Goal: Information Seeking & Learning: Learn about a topic

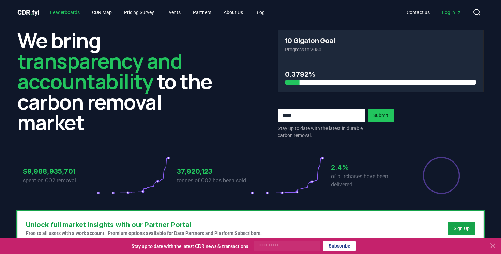
click at [75, 13] on link "Leaderboards" at bounding box center [65, 12] width 41 height 12
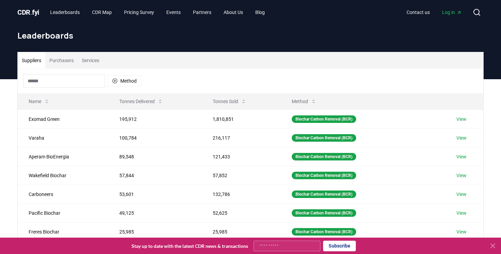
click at [66, 61] on button "Purchasers" at bounding box center [61, 60] width 32 height 16
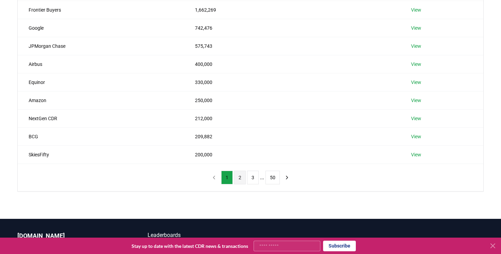
scroll to position [172, 0]
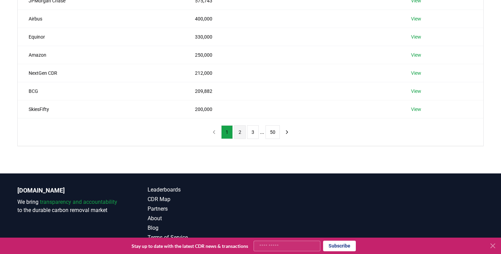
click at [242, 128] on button "2" at bounding box center [240, 132] width 12 height 14
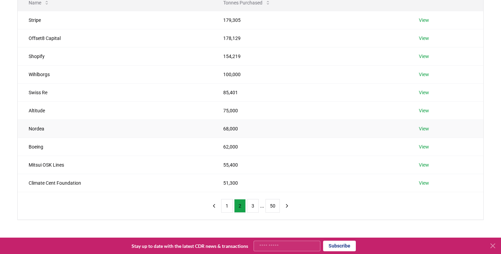
scroll to position [99, 0]
click at [248, 211] on button "3" at bounding box center [253, 206] width 12 height 14
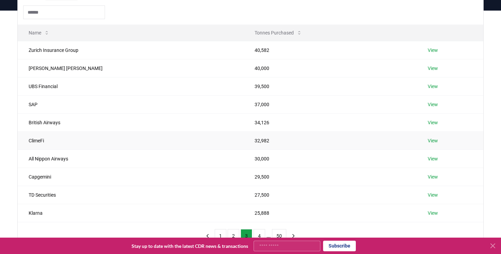
scroll to position [48, 0]
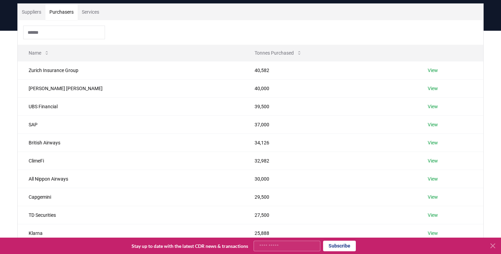
click at [54, 31] on input at bounding box center [64, 33] width 82 height 14
type input "*"
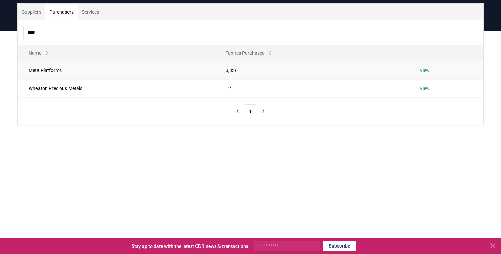
type input "****"
click at [49, 71] on td "Meta Platforms" at bounding box center [116, 70] width 197 height 18
click at [430, 68] on link "View" at bounding box center [425, 70] width 10 height 7
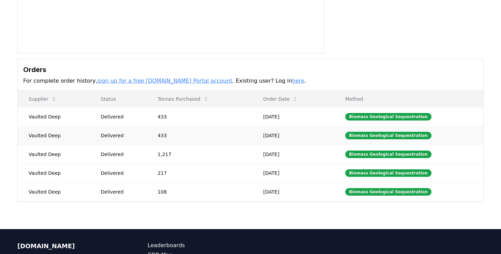
scroll to position [149, 0]
